Goal: Task Accomplishment & Management: Complete application form

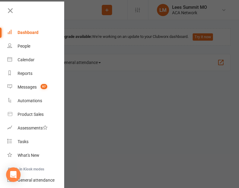
click at [102, 79] on div at bounding box center [119, 94] width 239 height 188
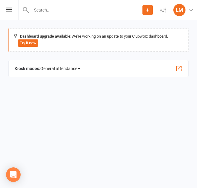
click at [149, 12] on icon at bounding box center [147, 9] width 5 height 5
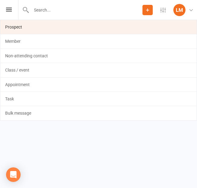
click at [24, 25] on link "Prospect" at bounding box center [98, 27] width 196 height 14
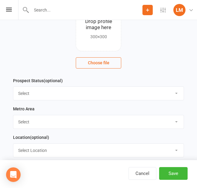
scroll to position [56, 0]
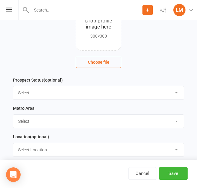
select select "Guest"
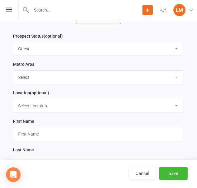
scroll to position [105, 0]
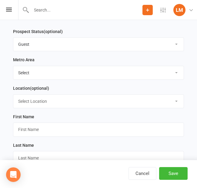
select select "MO-[US_STATE][GEOGRAPHIC_DATA]"
select select "12"
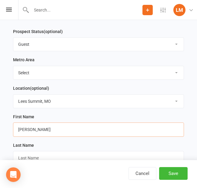
type input "[PERSON_NAME]"
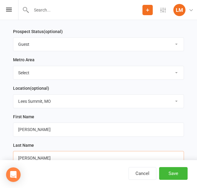
type input "[PERSON_NAME]"
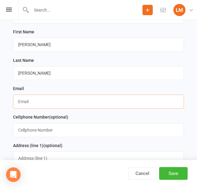
scroll to position [192, 0]
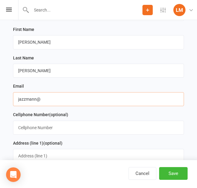
click at [36, 100] on input "jazzmann@" at bounding box center [98, 99] width 171 height 14
type input "[EMAIL_ADDRESS][DOMAIN_NAME]"
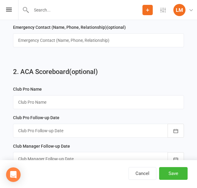
scroll to position [714, 0]
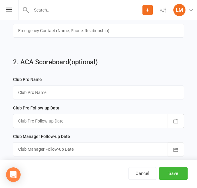
type input "8166996876"
click at [58, 87] on input "text" at bounding box center [98, 92] width 171 height 14
type input "[PERSON_NAME]"
click at [177, 119] on icon "button" at bounding box center [176, 121] width 6 height 6
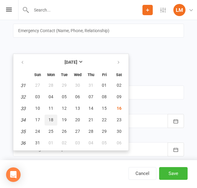
click at [55, 117] on button "18" at bounding box center [51, 120] width 13 height 11
type input "[DATE]"
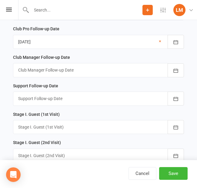
scroll to position [793, 0]
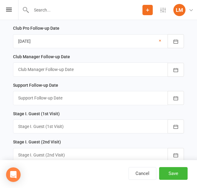
click at [80, 122] on div at bounding box center [98, 126] width 171 height 14
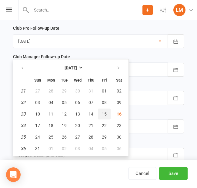
click at [104, 111] on span "15" at bounding box center [104, 113] width 5 height 5
type input "[DATE]"
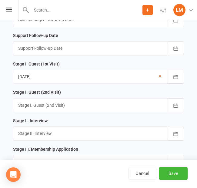
scroll to position [845, 0]
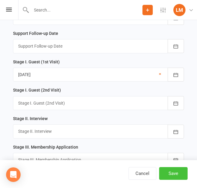
click at [174, 172] on button "Save" at bounding box center [173, 173] width 28 height 13
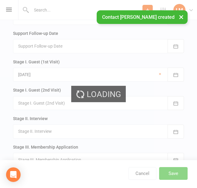
scroll to position [0, 0]
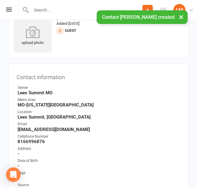
scroll to position [22, 0]
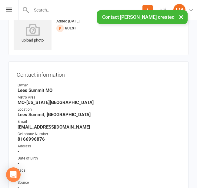
click at [181, 16] on button "×" at bounding box center [181, 16] width 11 height 13
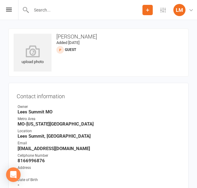
scroll to position [0, 0]
click at [163, 9] on icon at bounding box center [162, 9] width 5 height 5
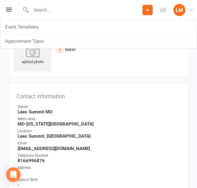
click at [144, 65] on div "upload photo [PERSON_NAME] Added [DATE] Guest prospect" at bounding box center [98, 52] width 180 height 48
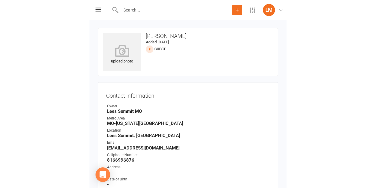
scroll to position [1, 0]
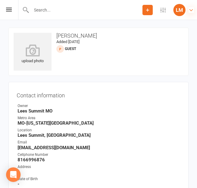
click at [192, 8] on icon at bounding box center [190, 9] width 5 height 5
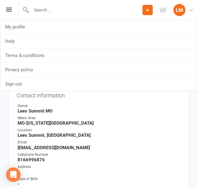
click at [89, 113] on strong "Lees Summit MO" at bounding box center [99, 110] width 163 height 5
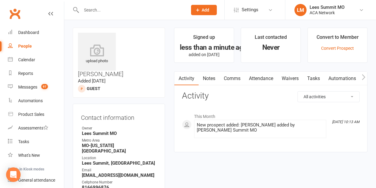
click at [212, 78] on link "Notes" at bounding box center [208, 79] width 21 height 14
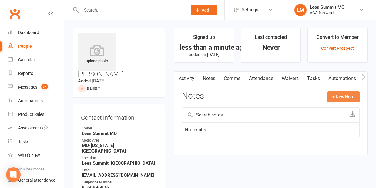
click at [335, 96] on button "+ New Note" at bounding box center [343, 96] width 32 height 11
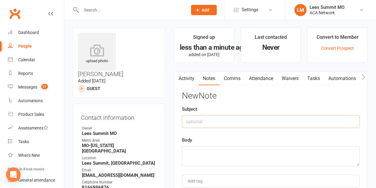
click at [230, 119] on input "text" at bounding box center [271, 121] width 178 height 13
click at [215, 150] on textarea at bounding box center [271, 156] width 178 height 20
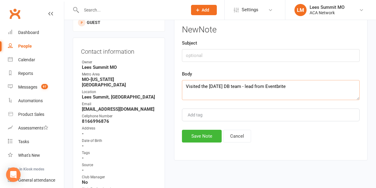
scroll to position [67, 0]
type textarea "Visited the [DATE] DB team - lead from Eventbrite"
click at [206, 132] on button "Save Note" at bounding box center [202, 135] width 40 height 13
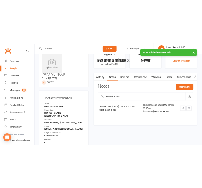
scroll to position [16, 0]
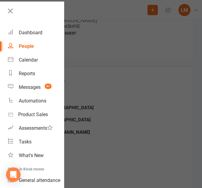
click at [96, 50] on div at bounding box center [101, 94] width 202 height 188
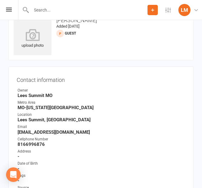
click at [154, 10] on icon at bounding box center [152, 9] width 5 height 5
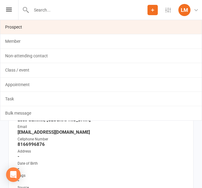
click at [73, 30] on link "Prospect" at bounding box center [100, 27] width 201 height 14
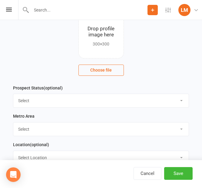
scroll to position [49, 0]
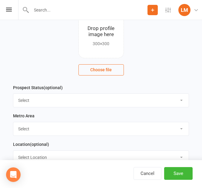
select select "Guest"
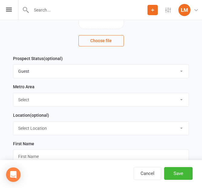
scroll to position [85, 0]
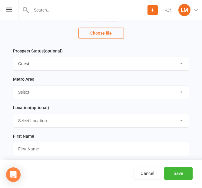
select select "MO-[US_STATE][GEOGRAPHIC_DATA]"
select select "12"
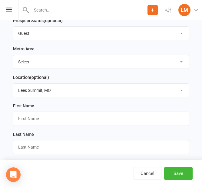
scroll to position [116, 0]
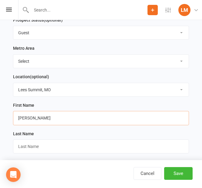
type input "[PERSON_NAME]"
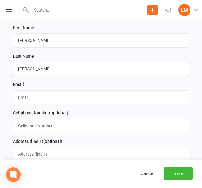
scroll to position [200, 0]
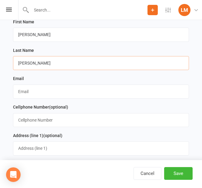
type input "[PERSON_NAME]"
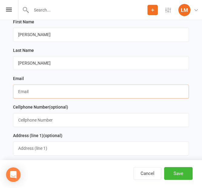
paste input "[EMAIL_ADDRESS][DOMAIN_NAME]"
type input "[EMAIL_ADDRESS][DOMAIN_NAME]"
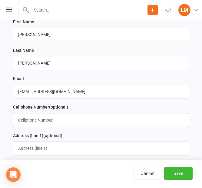
paste input "[PHONE_NUMBER]"
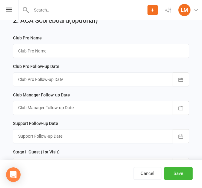
scroll to position [757, 0]
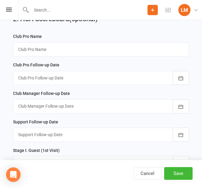
type input "[PHONE_NUMBER]"
click at [59, 50] on input "text" at bounding box center [101, 49] width 176 height 14
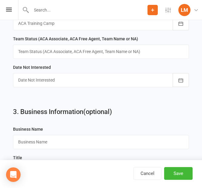
scroll to position [1070, 0]
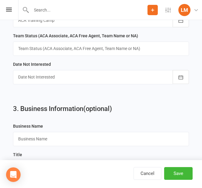
type input "[PERSON_NAME]"
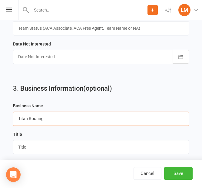
scroll to position [1089, 0]
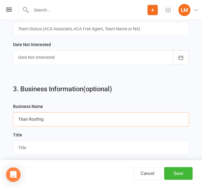
type input "Titan Roofing"
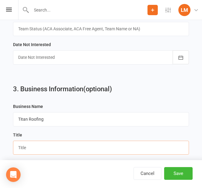
click at [47, 145] on input "text" at bounding box center [101, 148] width 176 height 14
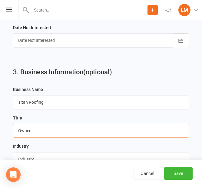
scroll to position [1107, 0]
type input "Owner"
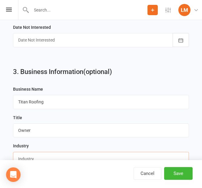
click at [59, 152] on input "text" at bounding box center [101, 159] width 176 height 14
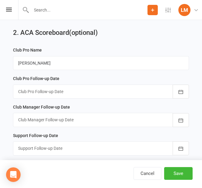
scroll to position [743, 0]
type input "Roofing"
click at [77, 86] on div at bounding box center [101, 92] width 176 height 14
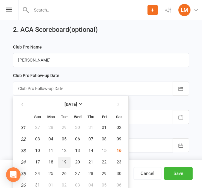
click at [64, 160] on span "19" at bounding box center [64, 161] width 5 height 5
type input "[DATE]"
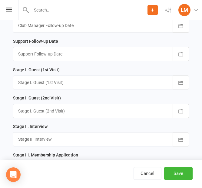
scroll to position [842, 0]
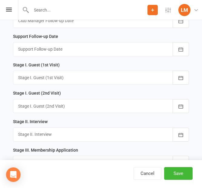
click at [66, 71] on div at bounding box center [101, 78] width 176 height 14
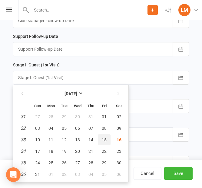
click at [105, 137] on span "15" at bounding box center [104, 139] width 5 height 5
type input "[DATE]"
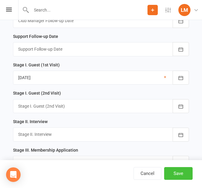
click at [178, 171] on button "Save" at bounding box center [178, 173] width 28 height 13
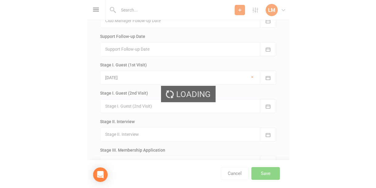
scroll to position [0, 0]
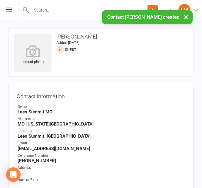
click at [186, 18] on button "×" at bounding box center [186, 16] width 11 height 13
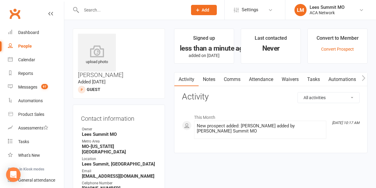
click at [214, 80] on link "Notes" at bounding box center [208, 79] width 21 height 14
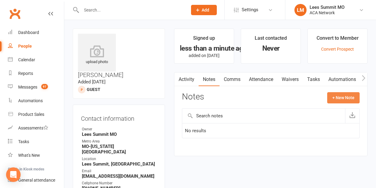
click at [351, 101] on button "+ New Note" at bounding box center [343, 97] width 32 height 11
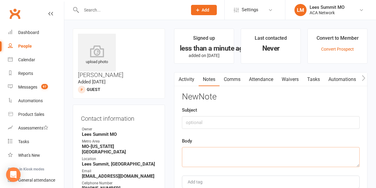
click at [233, 151] on textarea at bounding box center [271, 157] width 178 height 20
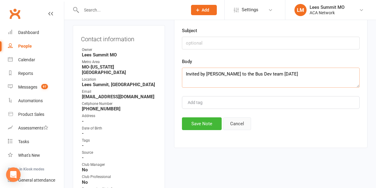
scroll to position [80, 0]
type textarea "Invited by [PERSON_NAME] to the Bus Dev team [DATE]"
click at [209, 124] on button "Save Note" at bounding box center [202, 123] width 40 height 13
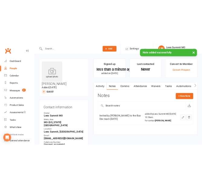
scroll to position [0, 0]
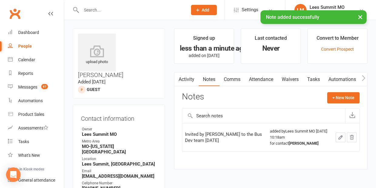
click at [358, 17] on button "×" at bounding box center [359, 16] width 11 height 13
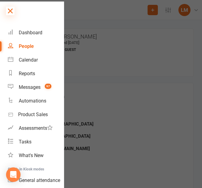
click at [9, 10] on icon at bounding box center [10, 11] width 8 height 8
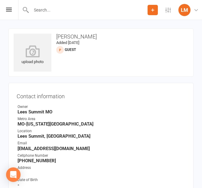
click at [45, 11] on input "text" at bounding box center [88, 10] width 118 height 8
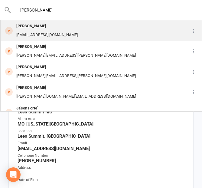
type input "[PERSON_NAME]"
click at [31, 24] on div "[PERSON_NAME]" at bounding box center [47, 26] width 65 height 9
